Goal: Task Accomplishment & Management: Complete application form

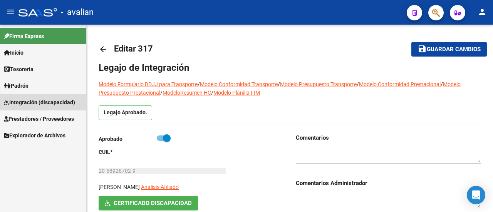
click at [35, 101] on span "Integración (discapacidad)" at bounding box center [39, 102] width 71 height 8
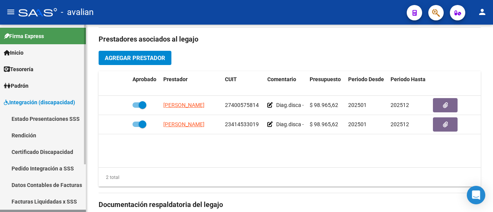
click at [34, 101] on span "Integración (discapacidad)" at bounding box center [39, 102] width 71 height 8
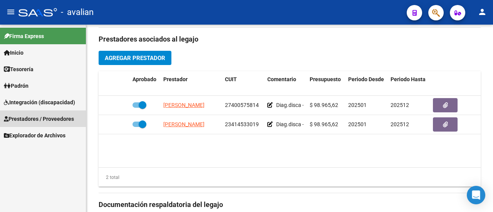
click at [36, 120] on span "Prestadores / Proveedores" at bounding box center [39, 119] width 70 height 8
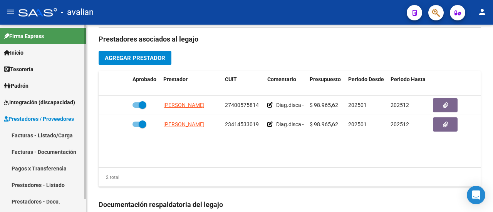
click at [55, 132] on link "Facturas - Listado/Carga" at bounding box center [43, 135] width 86 height 17
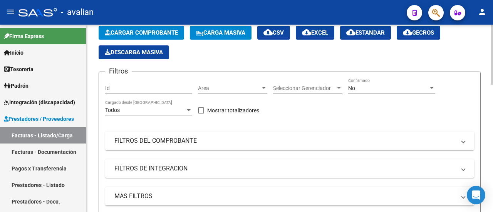
scroll to position [39, 0]
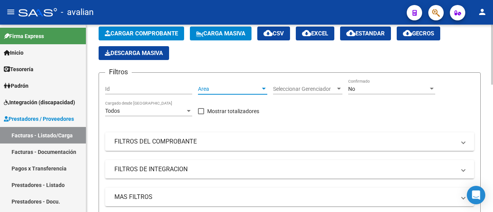
click at [264, 88] on div at bounding box center [264, 89] width 4 height 2
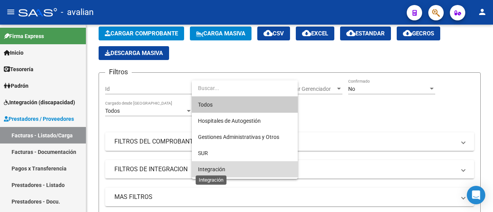
click at [223, 170] on span "Integración" at bounding box center [211, 169] width 27 height 6
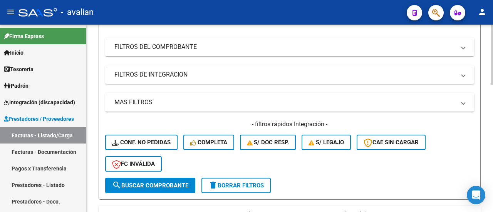
scroll to position [154, 0]
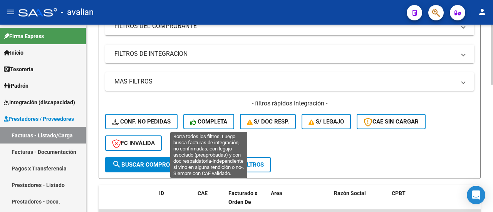
click at [196, 124] on icon at bounding box center [193, 122] width 7 height 6
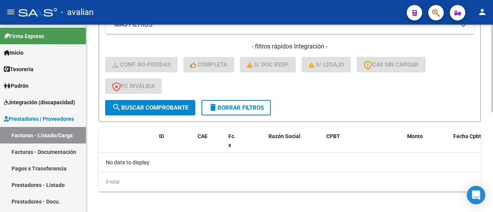
scroll to position [215, 0]
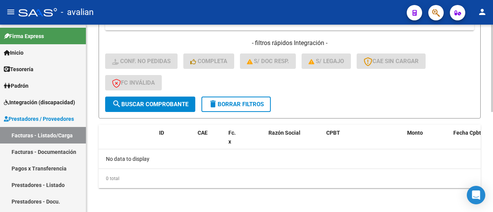
click at [234, 100] on button "delete Borrar Filtros" at bounding box center [235, 104] width 69 height 15
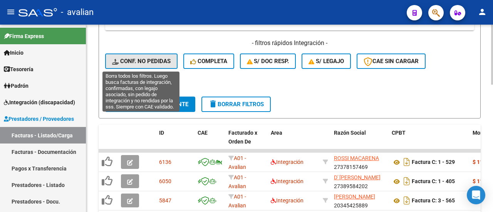
click at [147, 60] on span "Conf. no pedidas" at bounding box center [141, 61] width 59 height 7
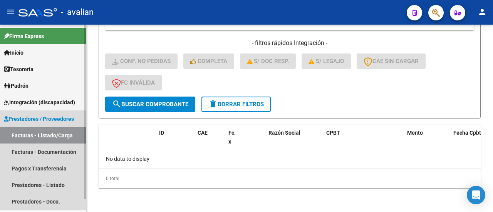
click at [50, 116] on span "Prestadores / Proveedores" at bounding box center [39, 119] width 70 height 8
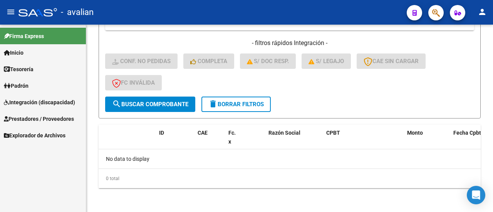
click at [49, 99] on span "Integración (discapacidad)" at bounding box center [39, 102] width 71 height 8
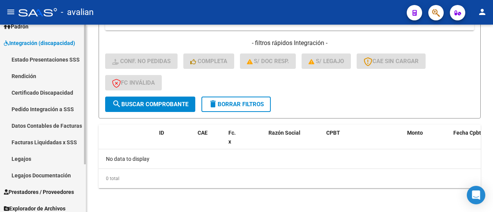
scroll to position [64, 0]
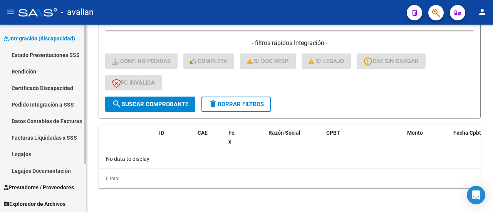
click at [36, 151] on link "Legajos" at bounding box center [43, 154] width 86 height 17
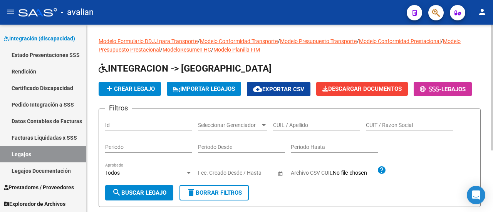
click at [302, 129] on input "CUIL / Apellido" at bounding box center [316, 125] width 87 height 7
paste input "20557918176"
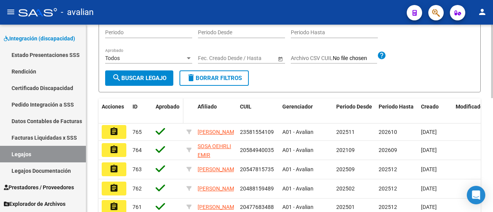
scroll to position [116, 0]
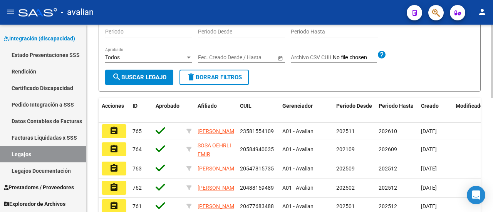
type input "20557918176"
click at [154, 81] on span "search Buscar Legajo" at bounding box center [139, 77] width 54 height 7
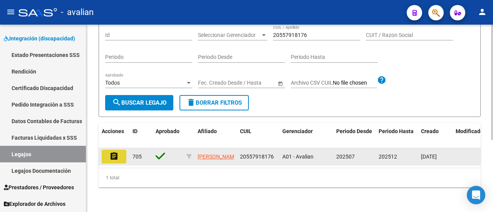
click at [117, 152] on mat-icon "assignment" at bounding box center [113, 156] width 9 height 9
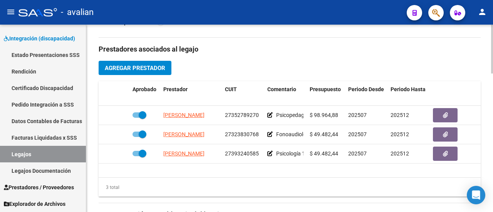
scroll to position [347, 0]
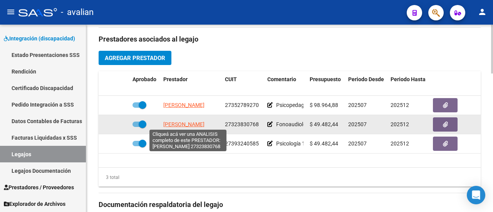
click at [186, 124] on span "[PERSON_NAME]" at bounding box center [183, 124] width 41 height 6
click at [190, 124] on span "[PERSON_NAME]" at bounding box center [183, 124] width 41 height 6
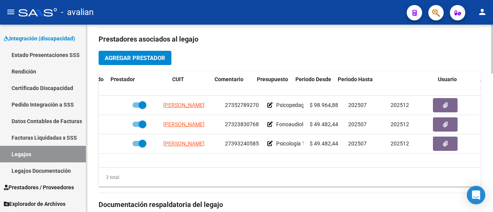
scroll to position [0, 92]
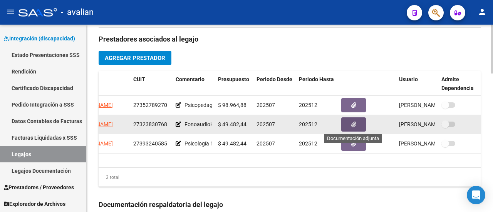
click at [354, 122] on icon "button" at bounding box center [353, 125] width 5 height 6
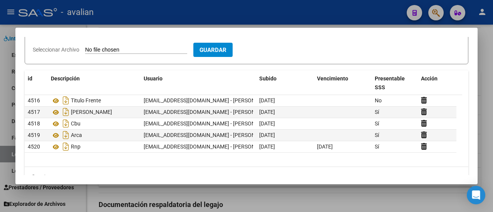
scroll to position [107, 0]
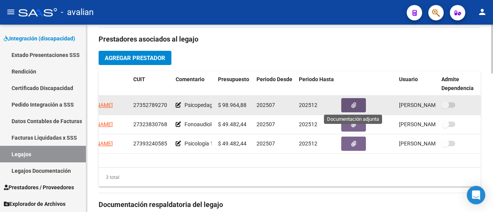
click at [354, 105] on icon "button" at bounding box center [353, 105] width 5 height 6
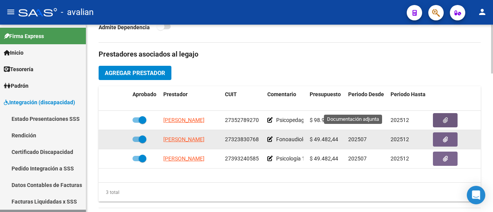
scroll to position [347, 0]
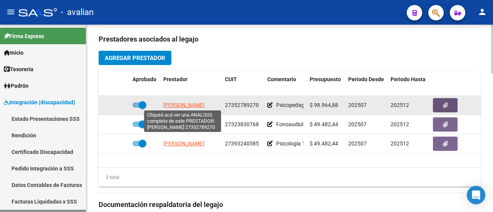
click at [186, 102] on span "[PERSON_NAME]" at bounding box center [183, 105] width 41 height 6
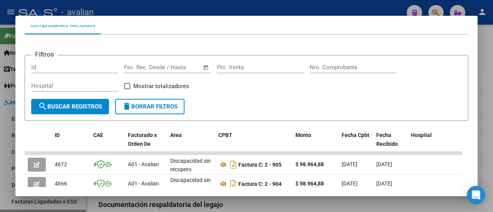
scroll to position [123, 0]
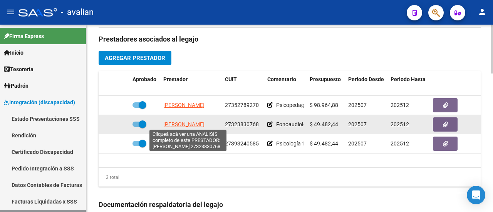
click at [185, 125] on span "[PERSON_NAME]" at bounding box center [183, 124] width 41 height 6
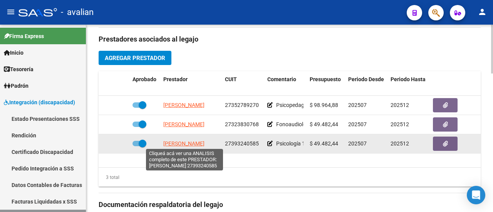
click at [186, 141] on span "[PERSON_NAME]" at bounding box center [183, 144] width 41 height 6
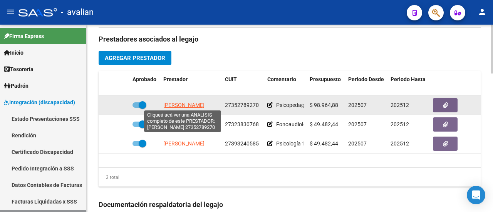
click at [191, 104] on span "[PERSON_NAME]" at bounding box center [183, 105] width 41 height 6
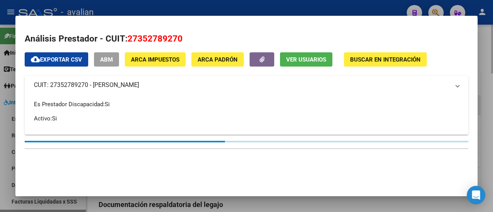
type textarea "27352789270"
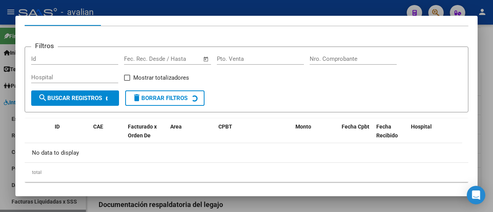
scroll to position [102, 0]
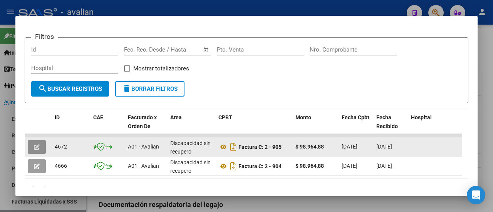
click at [40, 145] on button "button" at bounding box center [37, 147] width 18 height 14
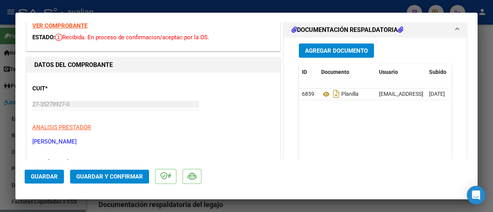
scroll to position [0, 0]
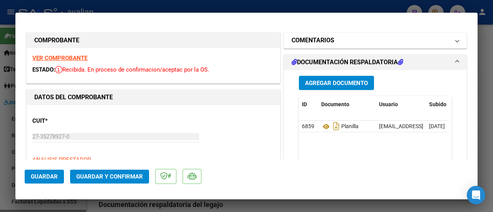
click at [456, 40] on span at bounding box center [457, 40] width 3 height 9
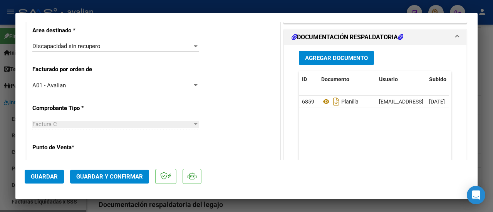
scroll to position [77, 0]
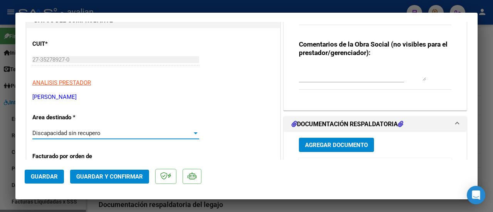
click at [192, 131] on div at bounding box center [195, 133] width 7 height 6
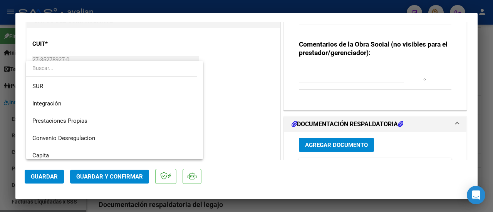
scroll to position [0, 0]
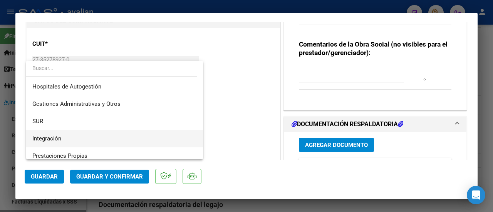
click at [129, 137] on span "Integración" at bounding box center [114, 138] width 165 height 17
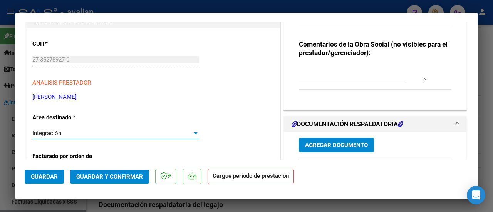
click at [47, 174] on span "Guardar" at bounding box center [44, 176] width 27 height 7
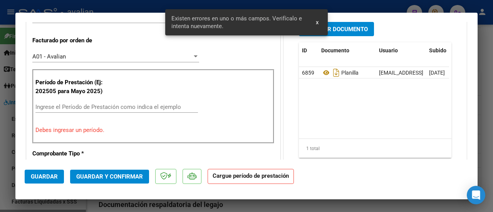
scroll to position [200, 0]
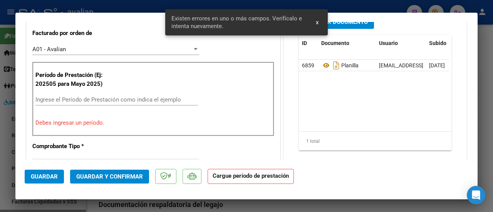
click at [82, 98] on input "Ingrese el Período de Prestación como indica el ejemplo" at bounding box center [116, 99] width 163 height 7
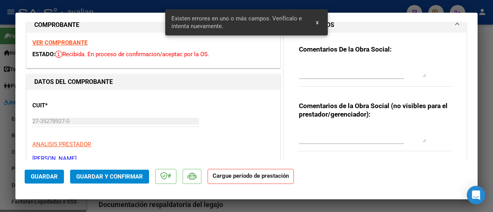
scroll to position [8, 0]
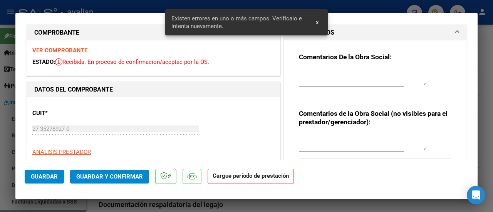
click at [71, 48] on strong "VER COMPROBANTE" at bounding box center [59, 50] width 55 height 7
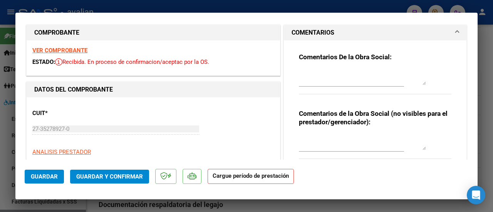
scroll to position [85, 0]
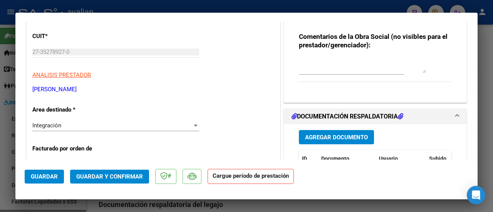
click at [114, 125] on div "Integración" at bounding box center [112, 125] width 160 height 7
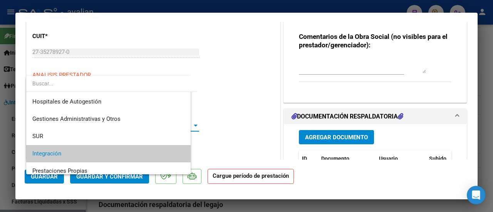
scroll to position [28, 0]
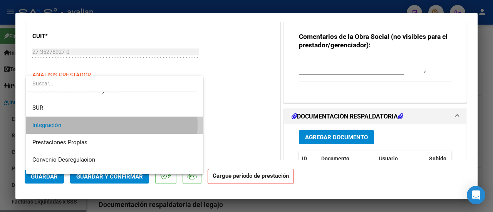
click at [110, 125] on span "Integración" at bounding box center [114, 125] width 165 height 17
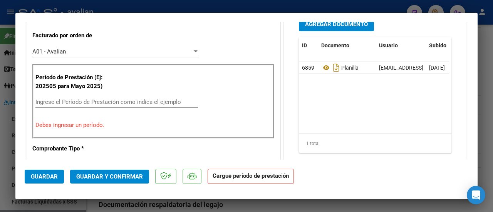
scroll to position [200, 0]
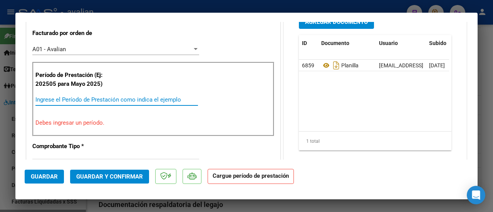
click at [104, 102] on input "Ingrese el Período de Prestación como indica el ejemplo" at bounding box center [116, 99] width 163 height 7
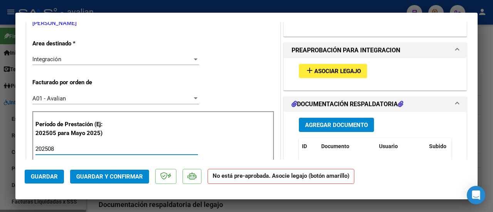
scroll to position [123, 0]
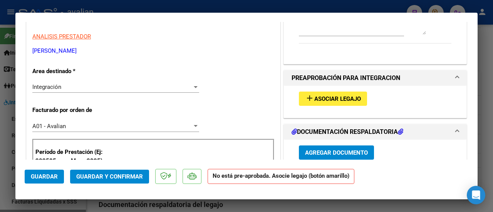
type input "202508"
click at [318, 97] on span "Asociar Legajo" at bounding box center [337, 99] width 47 height 7
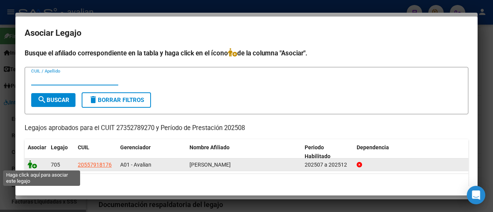
click at [29, 166] on icon at bounding box center [32, 164] width 9 height 8
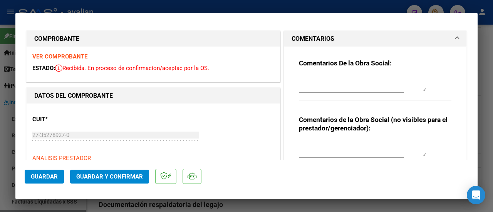
scroll to position [0, 0]
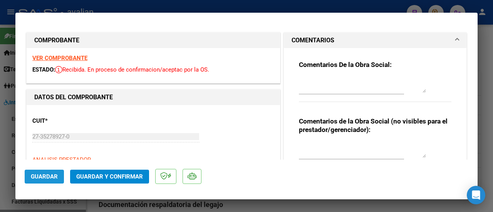
click at [49, 177] on span "Guardar" at bounding box center [44, 176] width 27 height 7
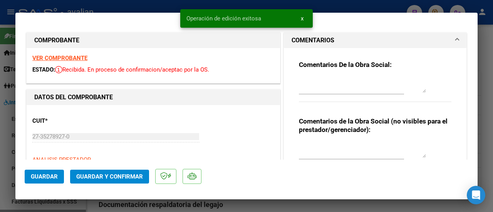
click at [107, 174] on span "Guardar y Confirmar" at bounding box center [109, 176] width 67 height 7
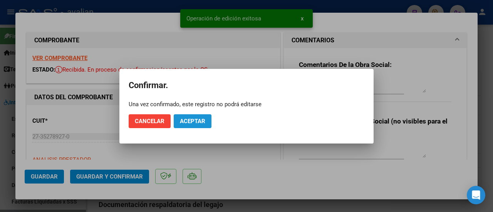
click at [187, 124] on span "Aceptar" at bounding box center [192, 121] width 25 height 7
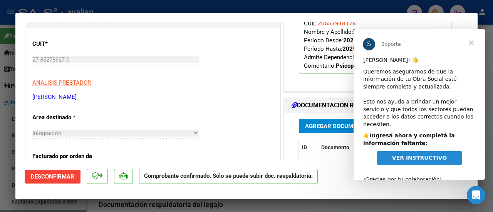
click at [474, 46] on span "Cerrar" at bounding box center [472, 43] width 28 height 28
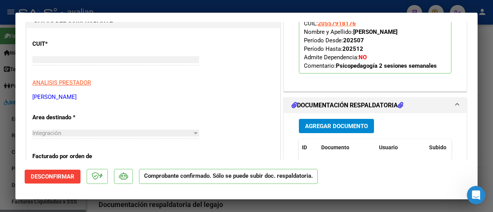
type input "$ 0,00"
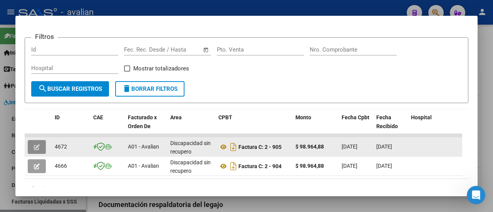
click at [38, 144] on icon "button" at bounding box center [37, 147] width 6 height 6
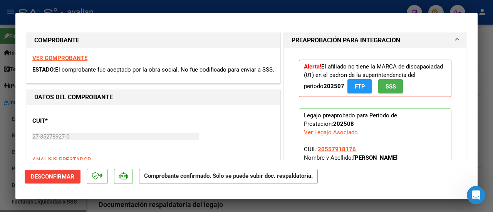
drag, startPoint x: 451, startPoint y: 37, endPoint x: 448, endPoint y: 40, distance: 4.2
click at [456, 37] on span at bounding box center [457, 40] width 3 height 9
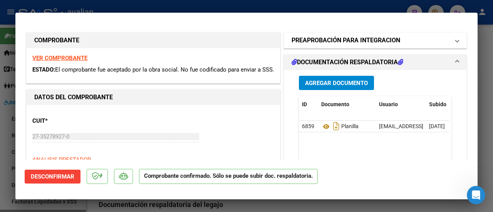
click at [456, 40] on span at bounding box center [457, 40] width 3 height 9
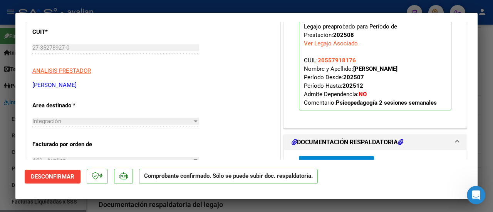
scroll to position [116, 0]
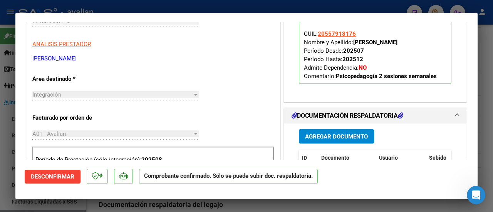
click at [45, 176] on span "Desconfirmar" at bounding box center [53, 176] width 44 height 7
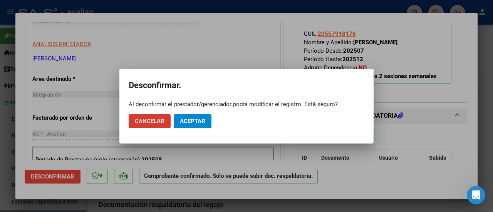
click at [195, 122] on span "Aceptar" at bounding box center [192, 121] width 25 height 7
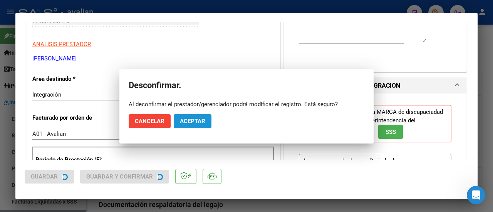
scroll to position [107, 0]
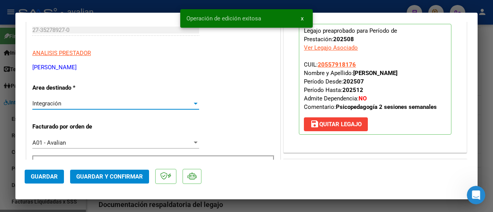
click at [194, 104] on div at bounding box center [196, 104] width 4 height 2
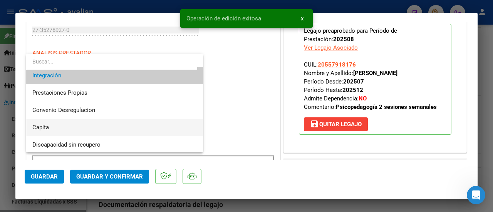
scroll to position [67, 0]
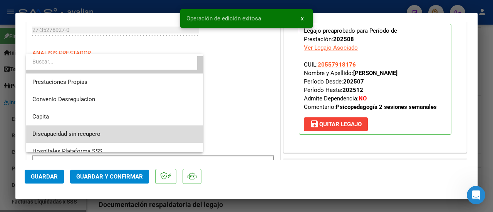
drag, startPoint x: 118, startPoint y: 133, endPoint x: 151, endPoint y: 122, distance: 34.8
click at [118, 133] on span "Discapacidad sin recupero" at bounding box center [114, 134] width 165 height 17
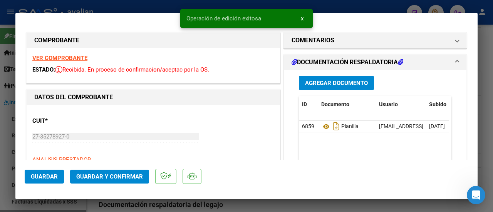
scroll to position [0, 0]
drag, startPoint x: 451, startPoint y: 39, endPoint x: 414, endPoint y: 54, distance: 40.5
click at [456, 39] on span at bounding box center [457, 40] width 3 height 9
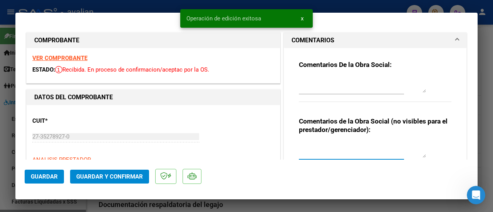
click at [334, 156] on textarea at bounding box center [362, 149] width 127 height 15
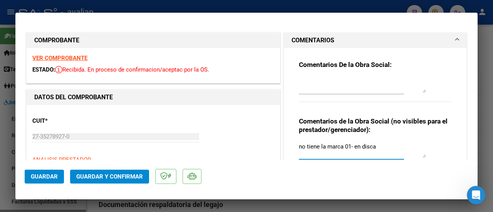
type textarea "no tiene la marca 01- en disca"
click at [45, 175] on span "Guardar" at bounding box center [44, 176] width 27 height 7
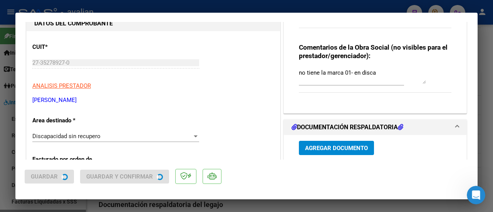
scroll to position [116, 0]
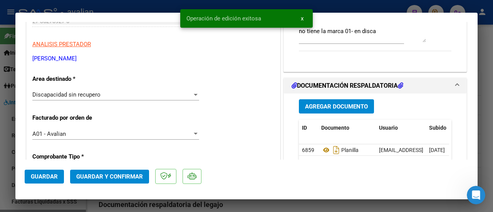
click at [122, 174] on span "Guardar y Confirmar" at bounding box center [109, 176] width 67 height 7
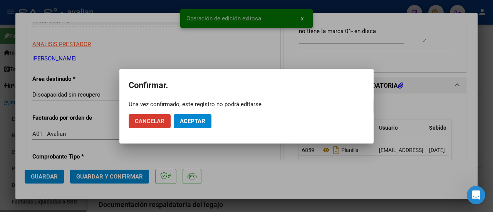
click at [203, 119] on span "Aceptar" at bounding box center [192, 121] width 25 height 7
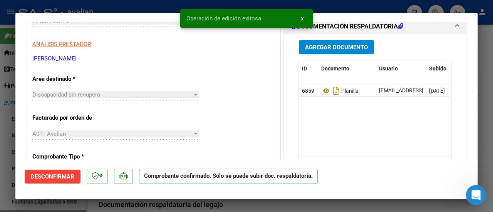
click at [476, 193] on icon "Abrir Intercom Messenger" at bounding box center [474, 194] width 5 height 6
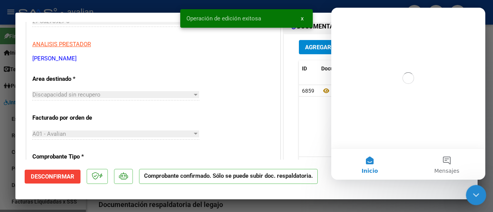
scroll to position [0, 0]
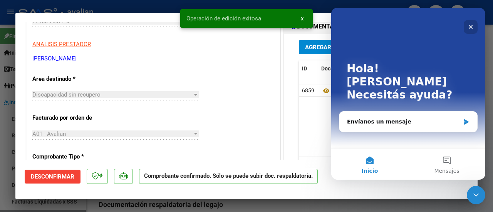
click at [470, 25] on icon "Cerrar" at bounding box center [471, 27] width 6 height 6
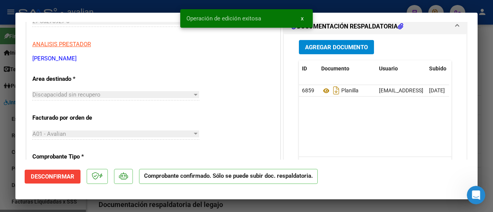
type input "$ 0,00"
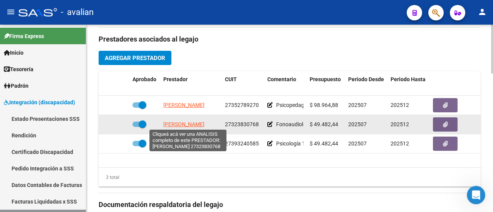
click at [188, 122] on span "[PERSON_NAME]" at bounding box center [183, 124] width 41 height 6
type textarea "27323830768"
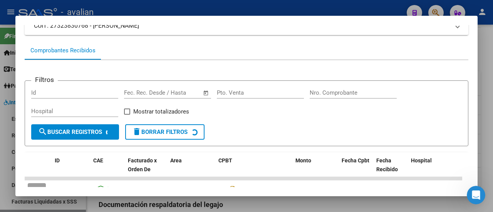
scroll to position [114, 0]
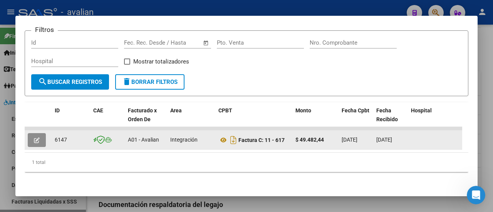
click at [40, 134] on button "button" at bounding box center [37, 140] width 18 height 14
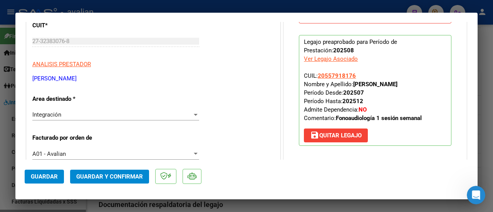
scroll to position [116, 0]
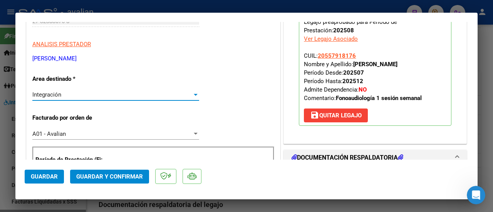
click at [194, 94] on div at bounding box center [196, 95] width 4 height 2
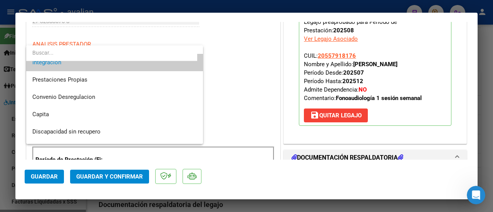
scroll to position [75, 0]
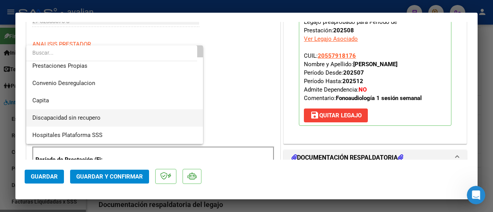
click at [136, 116] on span "Discapacidad sin recupero" at bounding box center [114, 117] width 165 height 17
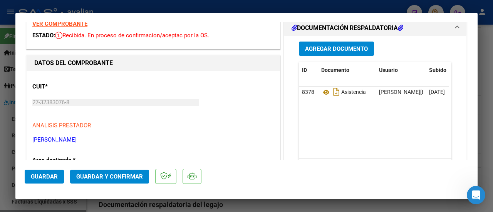
scroll to position [0, 0]
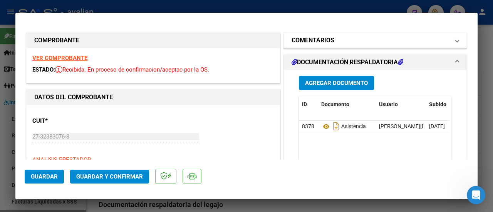
click at [454, 40] on mat-expansion-panel-header "COMENTARIOS" at bounding box center [375, 40] width 183 height 15
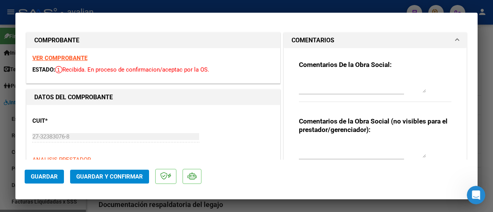
click at [323, 155] on textarea at bounding box center [362, 149] width 127 height 15
type textarea "no tiene la marca 01 disca-"
click at [54, 172] on button "Guardar" at bounding box center [44, 177] width 39 height 14
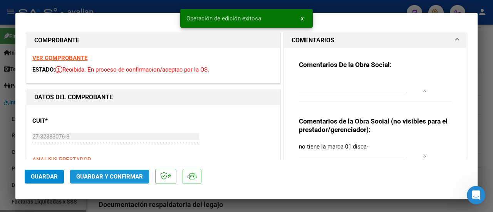
click at [100, 174] on span "Guardar y Confirmar" at bounding box center [109, 176] width 67 height 7
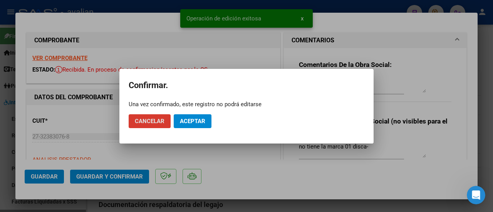
click at [198, 119] on span "Aceptar" at bounding box center [192, 121] width 25 height 7
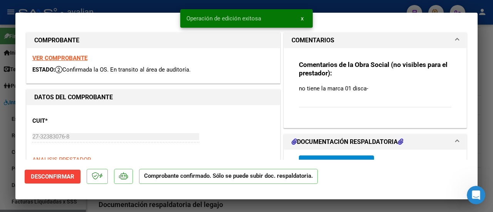
type input "$ 0,00"
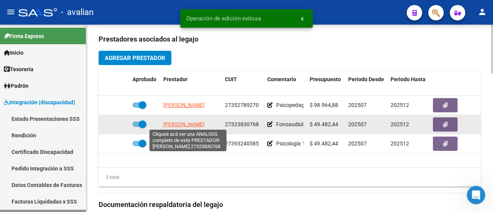
click at [176, 121] on span "[PERSON_NAME]" at bounding box center [183, 124] width 41 height 6
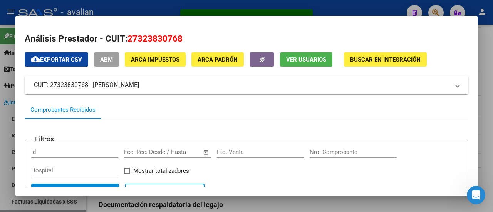
scroll to position [114, 0]
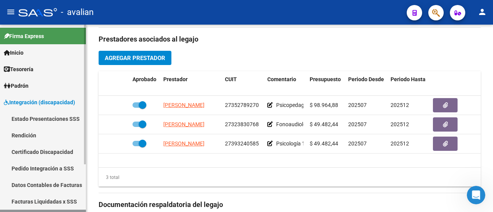
click at [32, 100] on span "Integración (discapacidad)" at bounding box center [39, 102] width 71 height 8
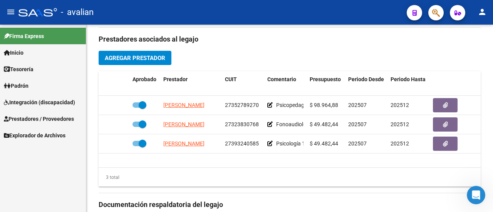
click at [42, 117] on span "Prestadores / Proveedores" at bounding box center [39, 119] width 70 height 8
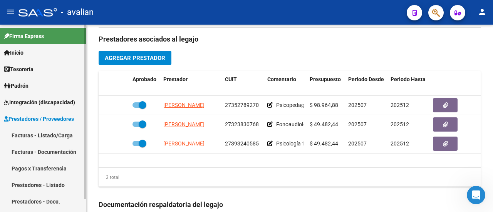
click at [53, 135] on link "Facturas - Listado/Carga" at bounding box center [43, 135] width 86 height 17
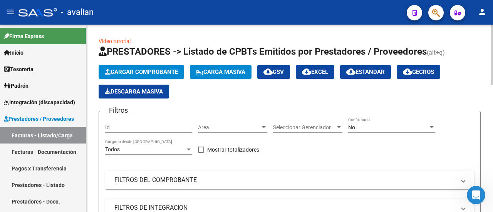
click at [136, 74] on span "Cargar Comprobante" at bounding box center [141, 72] width 73 height 7
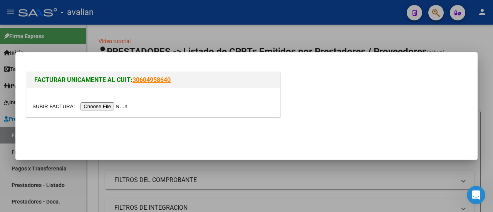
click at [95, 106] on input "file" at bounding box center [80, 106] width 97 height 8
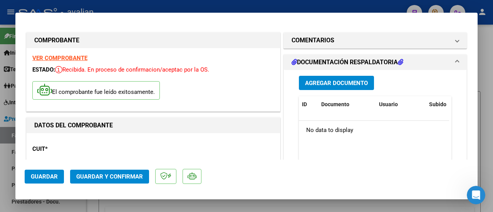
click at [322, 82] on span "Agregar Documento" at bounding box center [336, 83] width 63 height 7
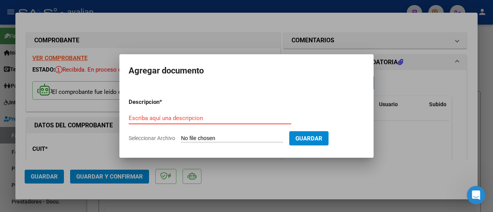
click at [203, 117] on input "Escriba aquí una descripcion" at bounding box center [210, 118] width 163 height 7
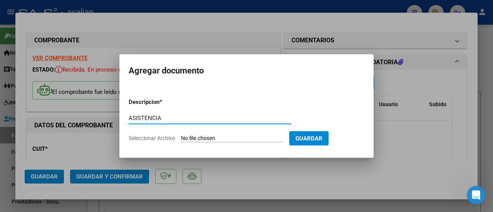
type input "ASISTENCIA"
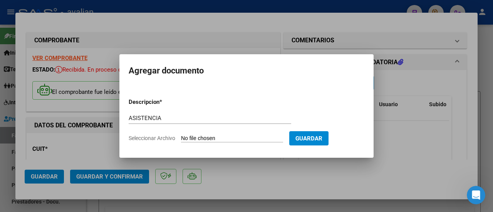
click at [201, 137] on input "Seleccionar Archivo" at bounding box center [232, 138] width 102 height 7
type input "C:\fakepath\27323830768_011_11_616_Planilla.pdf"
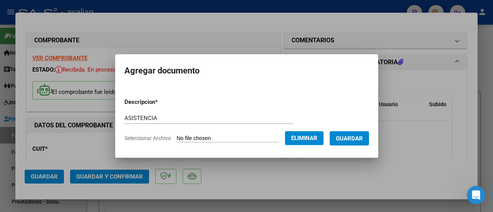
click at [359, 135] on span "Guardar" at bounding box center [349, 138] width 27 height 7
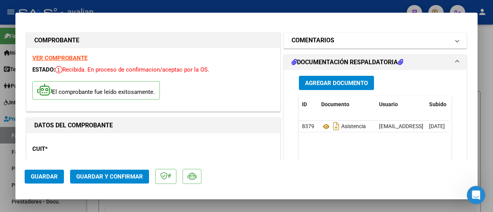
click at [457, 42] on mat-expansion-panel-header "COMENTARIOS" at bounding box center [375, 40] width 183 height 15
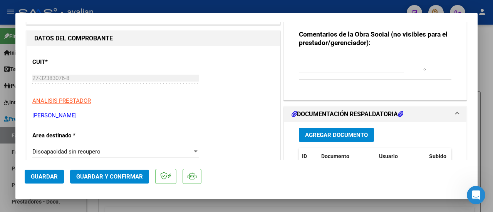
scroll to position [116, 0]
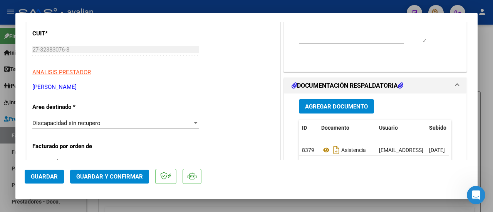
click at [193, 121] on div at bounding box center [195, 123] width 7 height 6
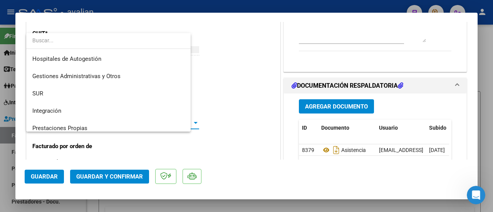
scroll to position [57, 0]
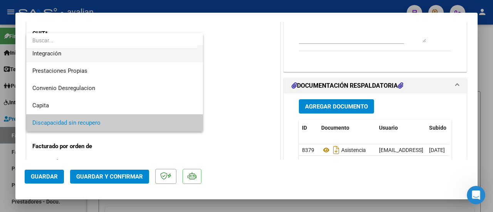
click at [128, 55] on span "Integración" at bounding box center [114, 53] width 165 height 17
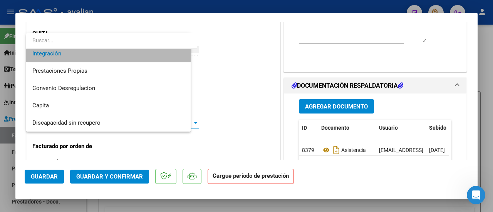
scroll to position [52, 0]
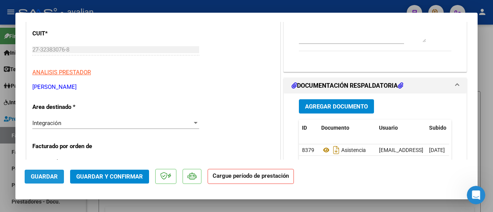
click at [49, 176] on span "Guardar" at bounding box center [44, 176] width 27 height 7
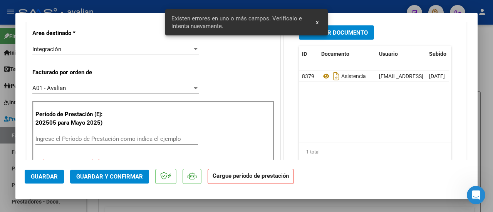
scroll to position [228, 0]
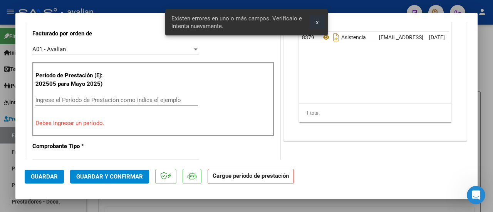
drag, startPoint x: 318, startPoint y: 22, endPoint x: 257, endPoint y: 59, distance: 71.2
click at [318, 22] on span "x" at bounding box center [317, 22] width 3 height 7
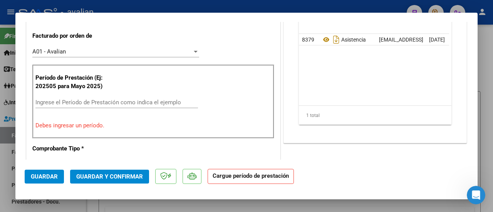
scroll to position [231, 0]
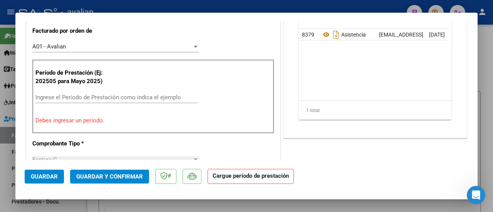
click at [120, 95] on input "Ingrese el Período de Prestación como indica el ejemplo" at bounding box center [116, 97] width 163 height 7
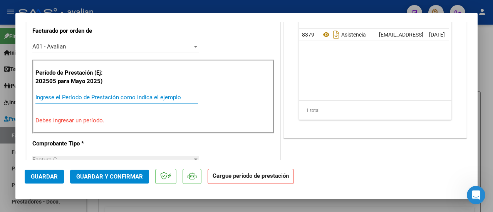
click at [107, 98] on input "Ingrese el Período de Prestación como indica el ejemplo" at bounding box center [116, 97] width 163 height 7
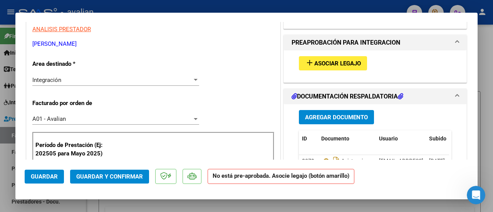
scroll to position [154, 0]
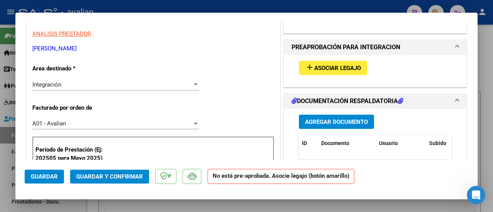
type input "202507"
click at [326, 66] on span "Asociar Legajo" at bounding box center [337, 68] width 47 height 7
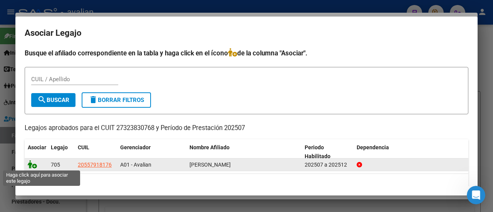
click at [32, 162] on icon at bounding box center [32, 164] width 9 height 8
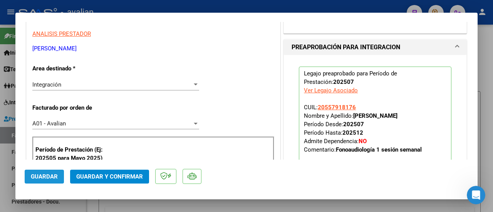
drag, startPoint x: 43, startPoint y: 177, endPoint x: 71, endPoint y: 175, distance: 28.5
click at [43, 177] on span "Guardar" at bounding box center [44, 176] width 27 height 7
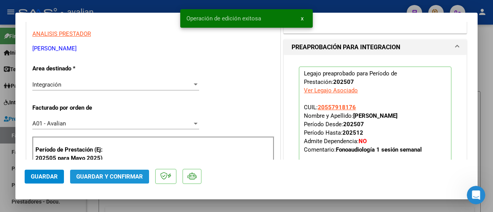
click at [99, 175] on span "Guardar y Confirmar" at bounding box center [109, 176] width 67 height 7
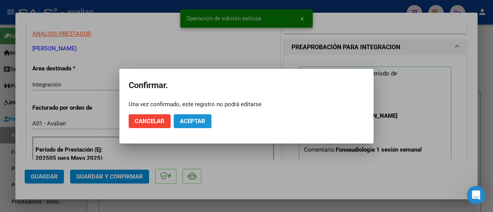
click at [191, 119] on span "Aceptar" at bounding box center [192, 121] width 25 height 7
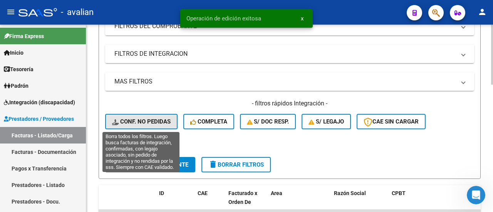
drag, startPoint x: 149, startPoint y: 118, endPoint x: 176, endPoint y: 101, distance: 31.4
click at [149, 117] on button "Conf. no pedidas" at bounding box center [141, 121] width 72 height 15
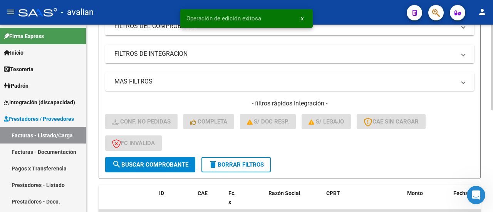
scroll to position [226, 0]
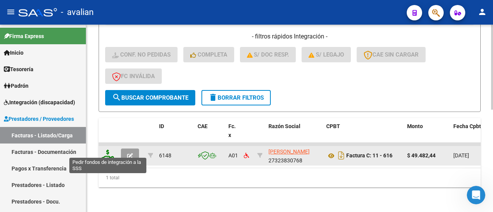
click at [110, 150] on icon at bounding box center [108, 155] width 12 height 11
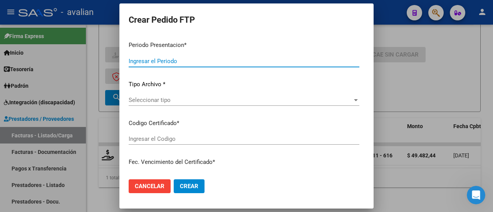
type input "202509"
type input "202507"
type input "$ 49.482,44"
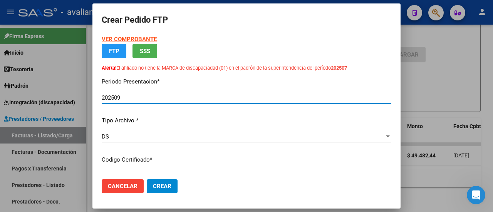
type input "ARG02000557918172025052720300527COR263"
type input "[DATE]"
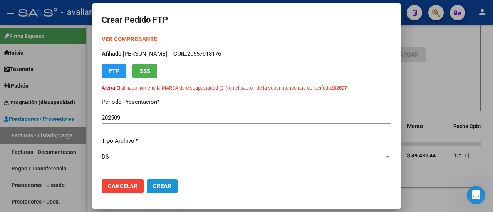
click at [164, 185] on span "Crear" at bounding box center [162, 186] width 18 height 7
click at [130, 187] on span "Cancelar" at bounding box center [123, 186] width 30 height 7
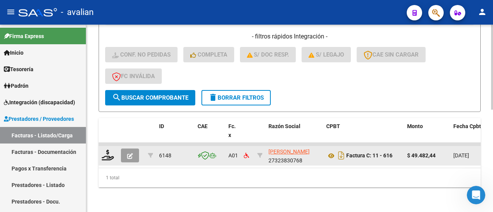
click at [130, 153] on icon "button" at bounding box center [130, 156] width 6 height 6
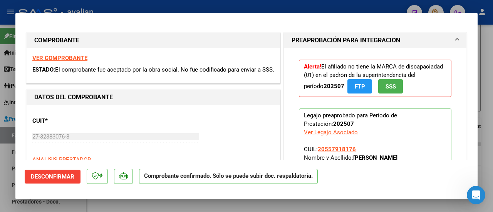
scroll to position [116, 0]
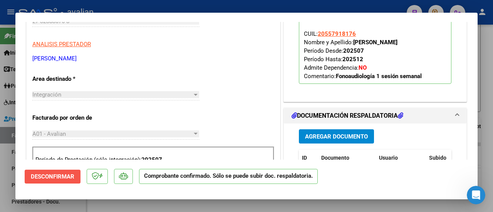
click at [57, 173] on span "Desconfirmar" at bounding box center [53, 176] width 44 height 7
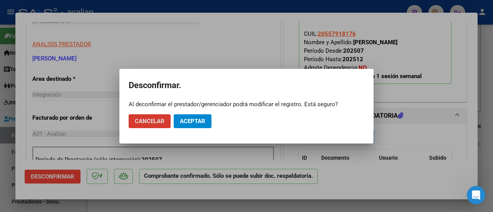
click at [201, 118] on span "Aceptar" at bounding box center [192, 121] width 25 height 7
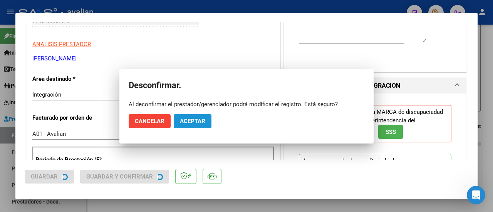
scroll to position [107, 0]
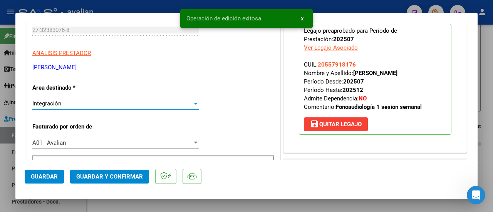
click at [194, 104] on div at bounding box center [196, 104] width 4 height 2
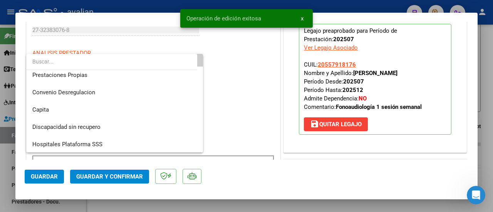
scroll to position [75, 0]
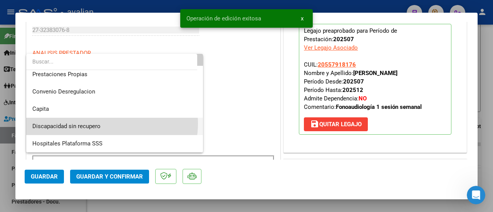
click at [109, 124] on span "Discapacidad sin recupero" at bounding box center [114, 126] width 165 height 17
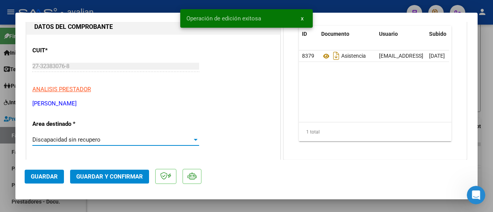
scroll to position [0, 0]
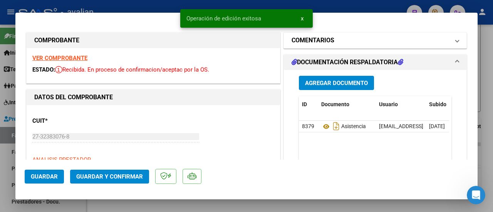
drag, startPoint x: 454, startPoint y: 42, endPoint x: 436, endPoint y: 56, distance: 22.3
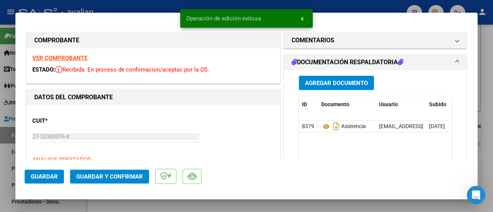
click at [452, 44] on mat-expansion-panel-header "COMENTARIOS" at bounding box center [375, 40] width 183 height 15
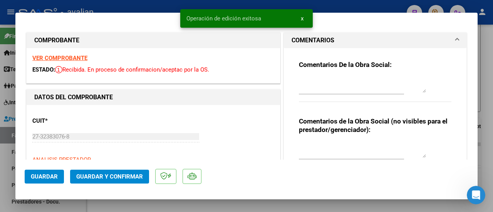
click at [337, 155] on textarea at bounding box center [362, 149] width 127 height 15
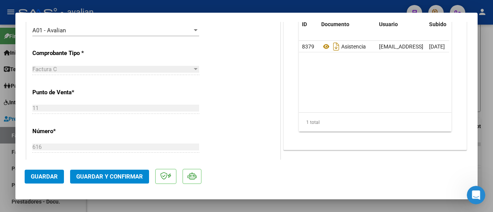
scroll to position [231, 0]
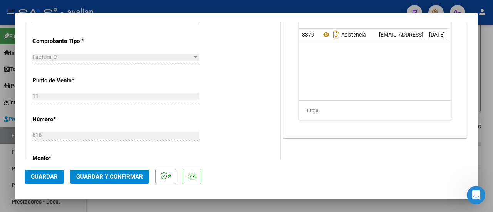
type textarea "NO TIENE LA MARCA 01 -DISCA-"
click at [45, 175] on span "Guardar" at bounding box center [44, 176] width 27 height 7
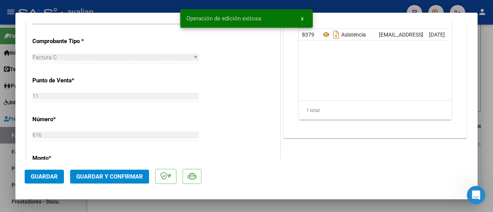
click at [94, 178] on span "Guardar y Confirmar" at bounding box center [109, 176] width 67 height 7
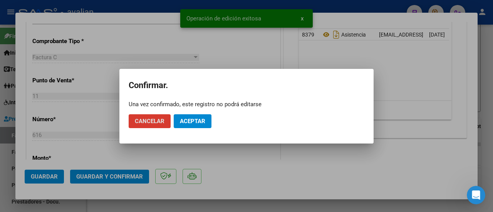
click at [196, 122] on span "Aceptar" at bounding box center [192, 121] width 25 height 7
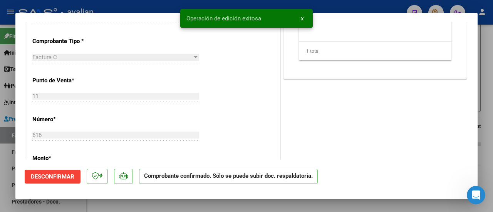
type input "$ 0,00"
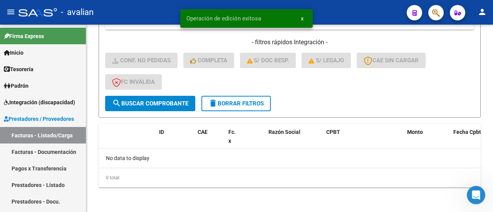
scroll to position [215, 0]
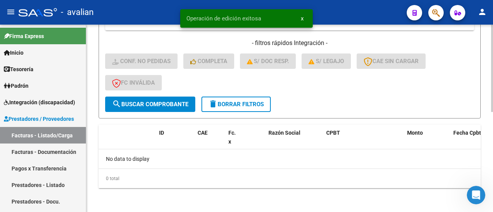
click at [247, 104] on span "delete Borrar Filtros" at bounding box center [235, 104] width 55 height 7
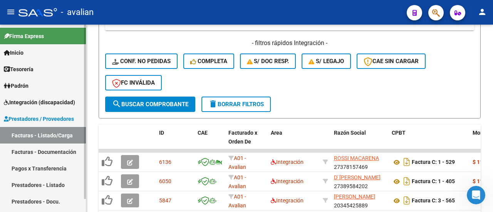
click at [40, 119] on span "Prestadores / Proveedores" at bounding box center [39, 119] width 70 height 8
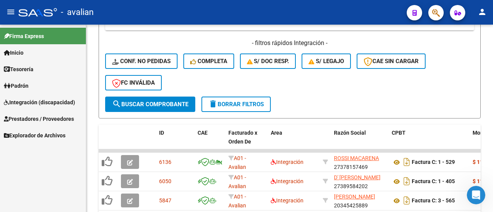
click at [35, 103] on span "Integración (discapacidad)" at bounding box center [39, 102] width 71 height 8
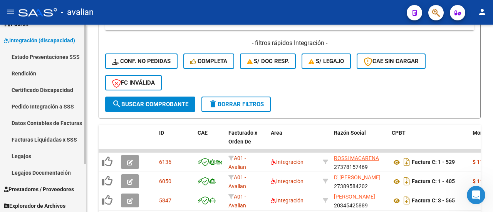
scroll to position [64, 0]
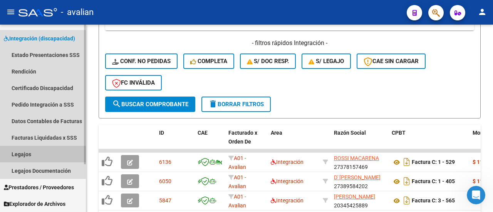
click at [40, 154] on link "Legajos" at bounding box center [43, 154] width 86 height 17
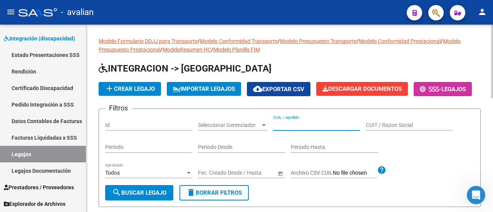
click at [316, 129] on input "CUIL / Apellido" at bounding box center [316, 125] width 87 height 7
paste input "20460421846"
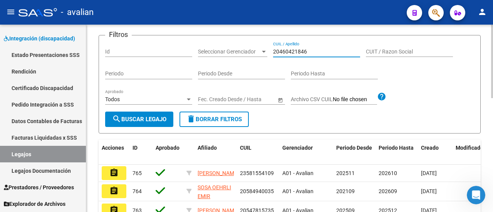
scroll to position [77, 0]
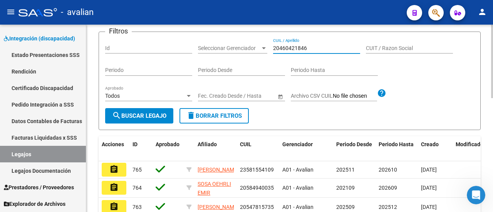
type input "20460421846"
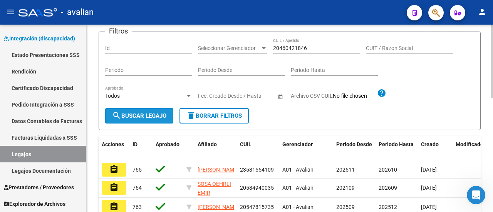
click at [153, 119] on span "search Buscar Legajo" at bounding box center [139, 115] width 54 height 7
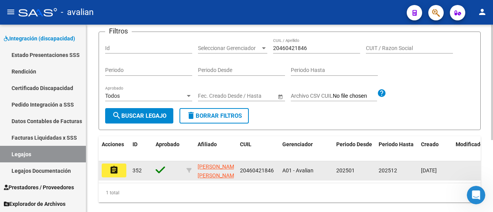
click at [115, 175] on mat-icon "assignment" at bounding box center [113, 170] width 9 height 9
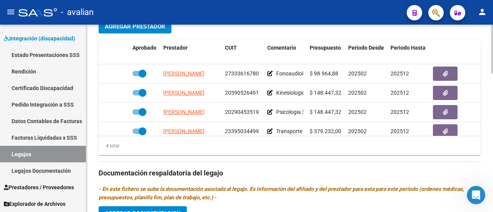
scroll to position [385, 0]
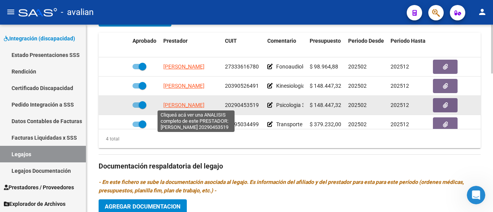
click at [193, 104] on span "[PERSON_NAME]" at bounding box center [183, 105] width 41 height 6
type textarea "20290453519"
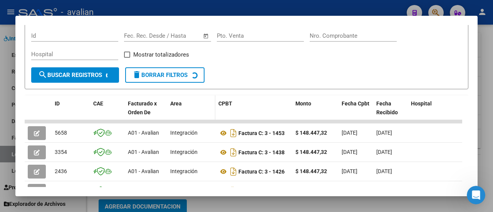
scroll to position [123, 0]
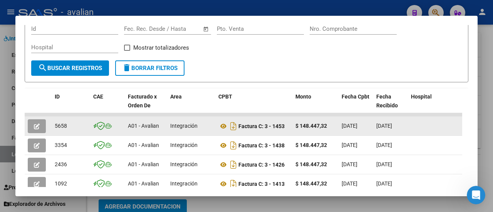
click at [36, 124] on icon "button" at bounding box center [37, 127] width 6 height 6
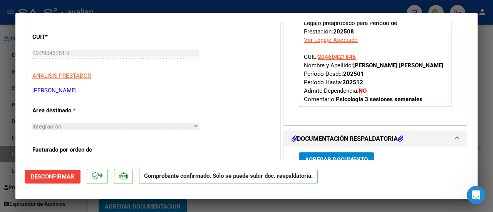
scroll to position [270, 0]
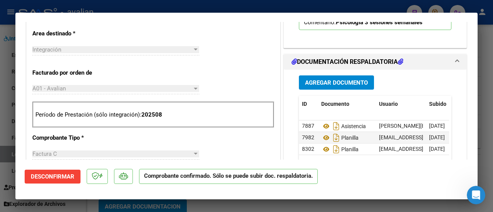
type input "$ 0,00"
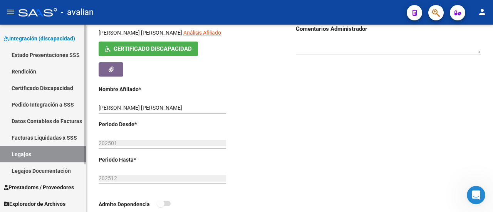
scroll to position [154, 0]
click at [42, 38] on span "Integración (discapacidad)" at bounding box center [39, 38] width 71 height 8
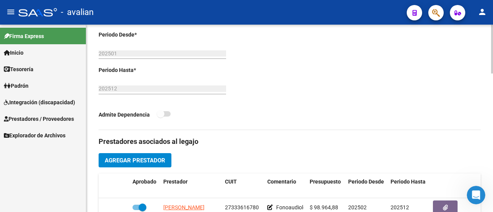
scroll to position [308, 0]
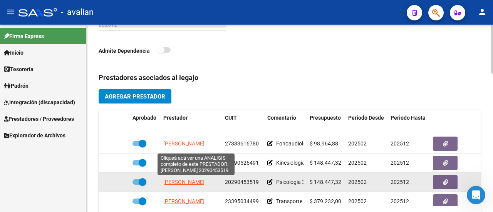
click at [182, 179] on span "[PERSON_NAME]" at bounding box center [183, 182] width 41 height 6
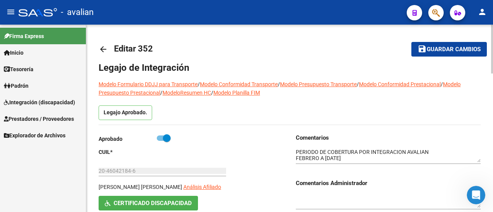
scroll to position [0, 0]
click at [105, 47] on mat-icon "arrow_back" at bounding box center [103, 49] width 9 height 9
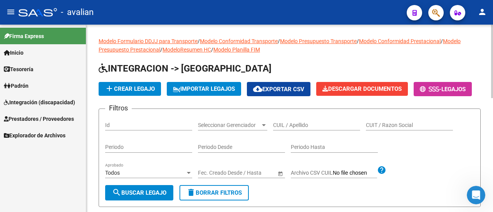
click at [319, 129] on input "CUIL / Apellido" at bounding box center [316, 125] width 87 height 7
paste input "20575284729"
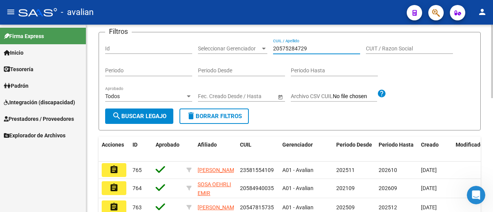
scroll to position [77, 0]
type input "20575284729"
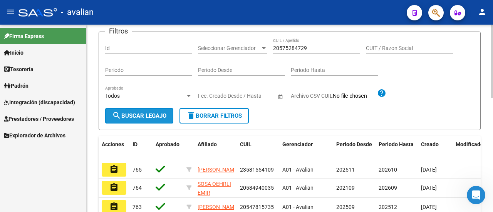
click at [132, 119] on span "search Buscar Legajo" at bounding box center [139, 115] width 54 height 7
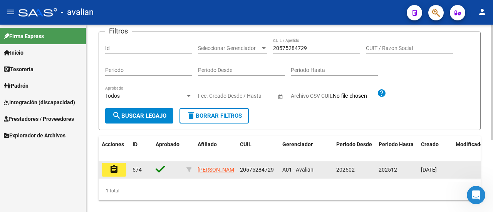
click at [108, 177] on button "assignment" at bounding box center [114, 170] width 25 height 14
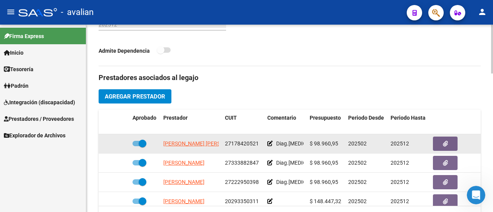
scroll to position [33, 0]
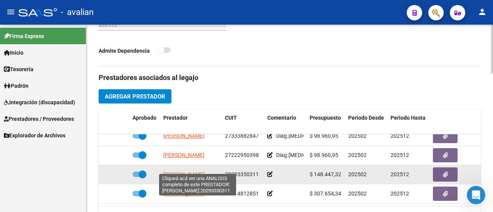
click at [196, 171] on span "[PERSON_NAME]" at bounding box center [183, 174] width 41 height 6
type textarea "20293350311"
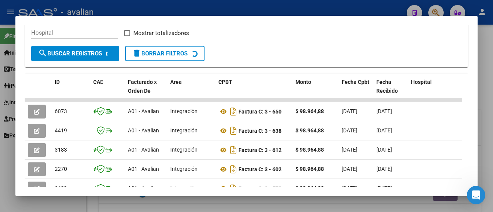
scroll to position [162, 0]
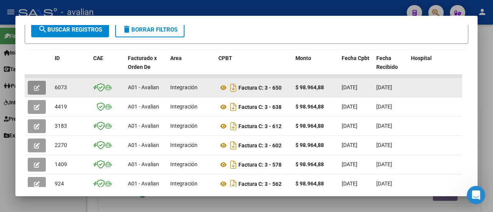
click at [35, 85] on icon "button" at bounding box center [37, 88] width 6 height 6
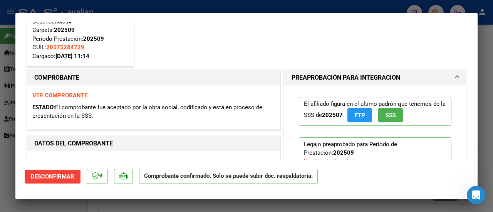
scroll to position [0, 0]
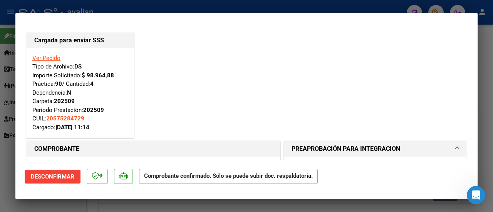
type input "$ 0,00"
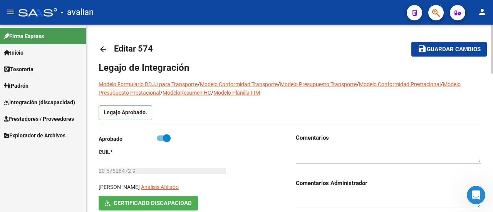
click at [102, 48] on mat-icon "arrow_back" at bounding box center [103, 49] width 9 height 9
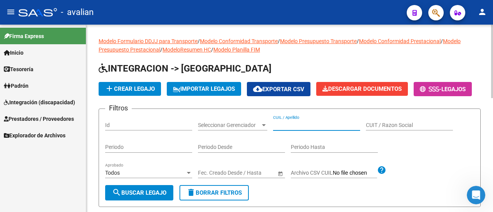
click at [320, 129] on input "CUIL / Apellido" at bounding box center [316, 125] width 87 height 7
click at [283, 129] on input "CUIL / Apellido" at bounding box center [316, 125] width 87 height 7
paste input "23474411109"
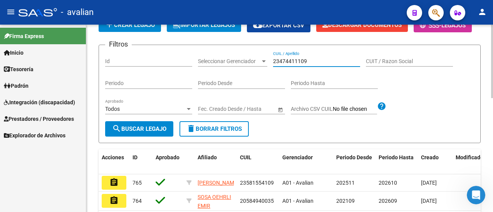
scroll to position [77, 0]
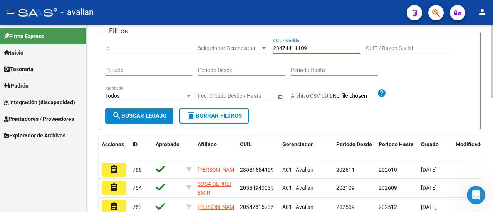
type input "23474411109"
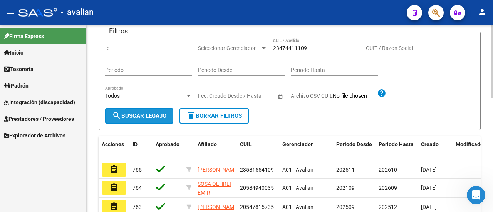
click at [149, 119] on span "search Buscar Legajo" at bounding box center [139, 115] width 54 height 7
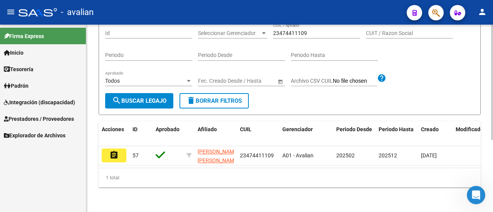
scroll to position [117, 0]
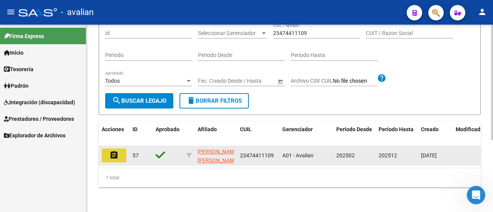
click at [112, 151] on mat-icon "assignment" at bounding box center [113, 155] width 9 height 9
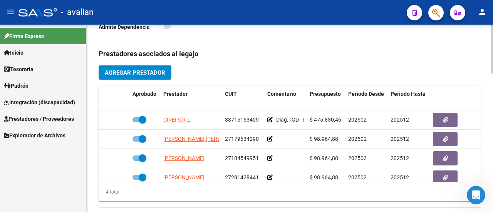
scroll to position [385, 0]
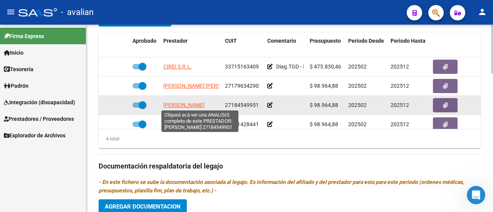
click at [197, 105] on span "[PERSON_NAME]" at bounding box center [183, 105] width 41 height 6
type textarea "27184549951"
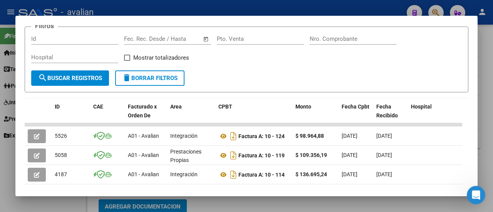
scroll to position [123, 0]
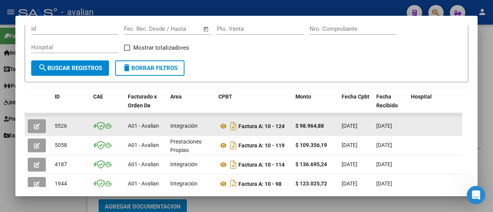
click at [39, 124] on icon "button" at bounding box center [37, 127] width 6 height 6
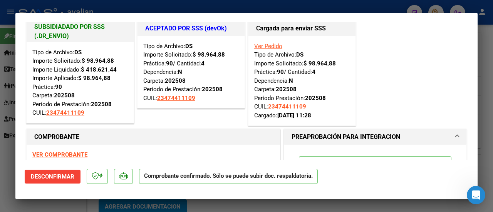
scroll to position [0, 0]
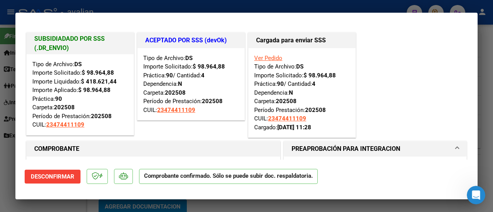
type input "$ 0,00"
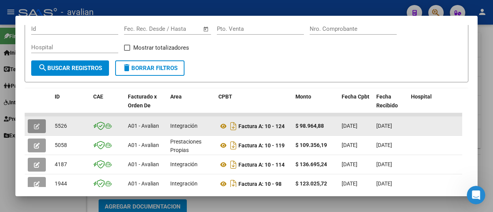
click at [36, 125] on icon "button" at bounding box center [37, 127] width 6 height 6
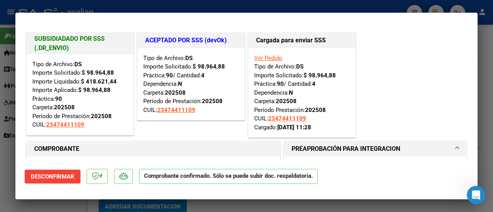
type input "$ 0,00"
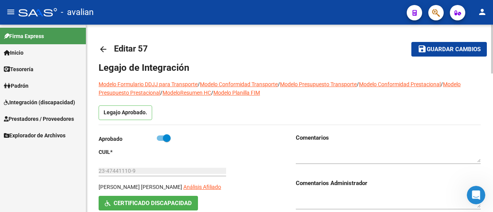
click at [104, 48] on mat-icon "arrow_back" at bounding box center [103, 49] width 9 height 9
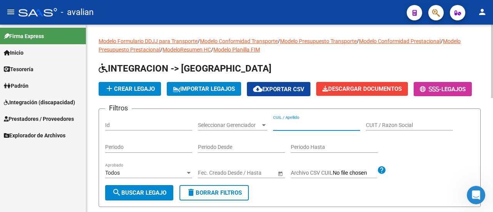
click at [315, 129] on input "CUIL / Apellido" at bounding box center [316, 125] width 87 height 7
paste input "20561661384"
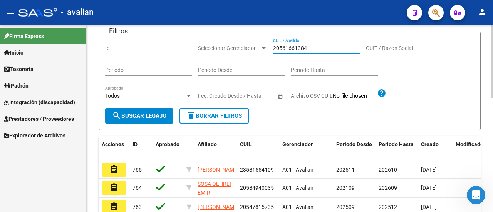
type input "20561661384"
click at [124, 119] on span "search Buscar Legajo" at bounding box center [139, 115] width 54 height 7
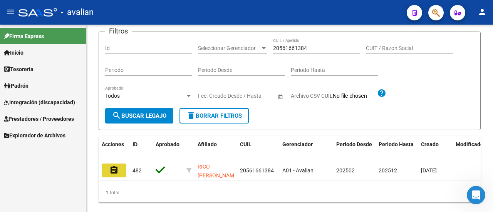
drag, startPoint x: 107, startPoint y: 190, endPoint x: 116, endPoint y: 189, distance: 8.5
click at [107, 178] on button "assignment" at bounding box center [114, 171] width 25 height 14
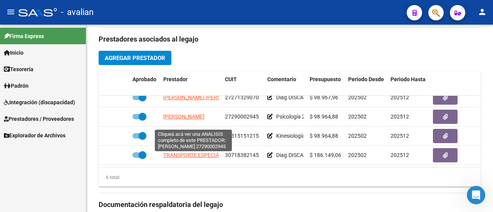
scroll to position [52, 0]
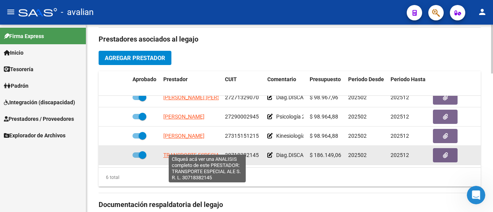
click at [177, 152] on span "TRANSPORTE ESPECIAL ALE S. R. L." at bounding box center [206, 155] width 87 height 6
type textarea "30718382145"
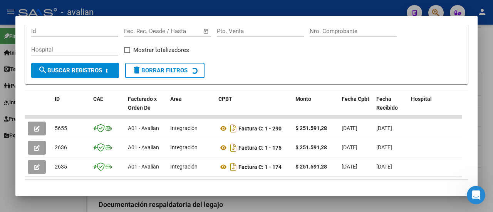
scroll to position [123, 0]
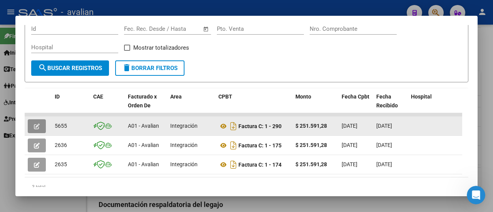
click at [38, 124] on icon "button" at bounding box center [37, 127] width 6 height 6
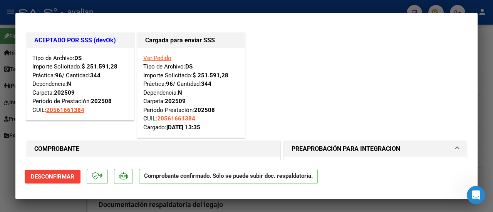
type input "$ 0,00"
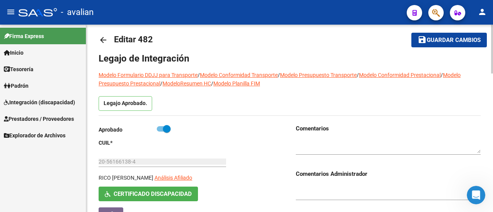
scroll to position [0, 0]
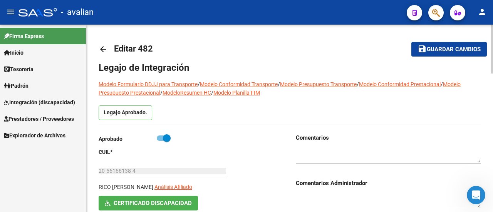
click at [102, 49] on mat-icon "arrow_back" at bounding box center [103, 49] width 9 height 9
